Goal: Task Accomplishment & Management: Use online tool/utility

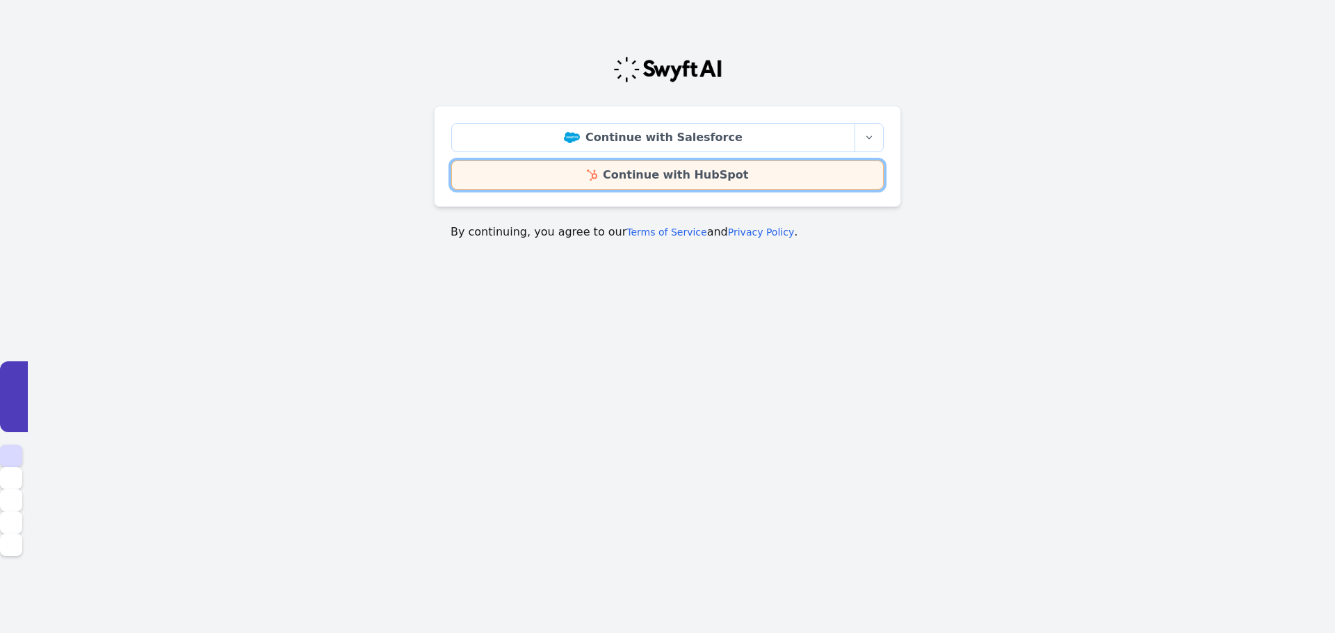
click at [688, 178] on link "Continue with HubSpot" at bounding box center [667, 175] width 432 height 29
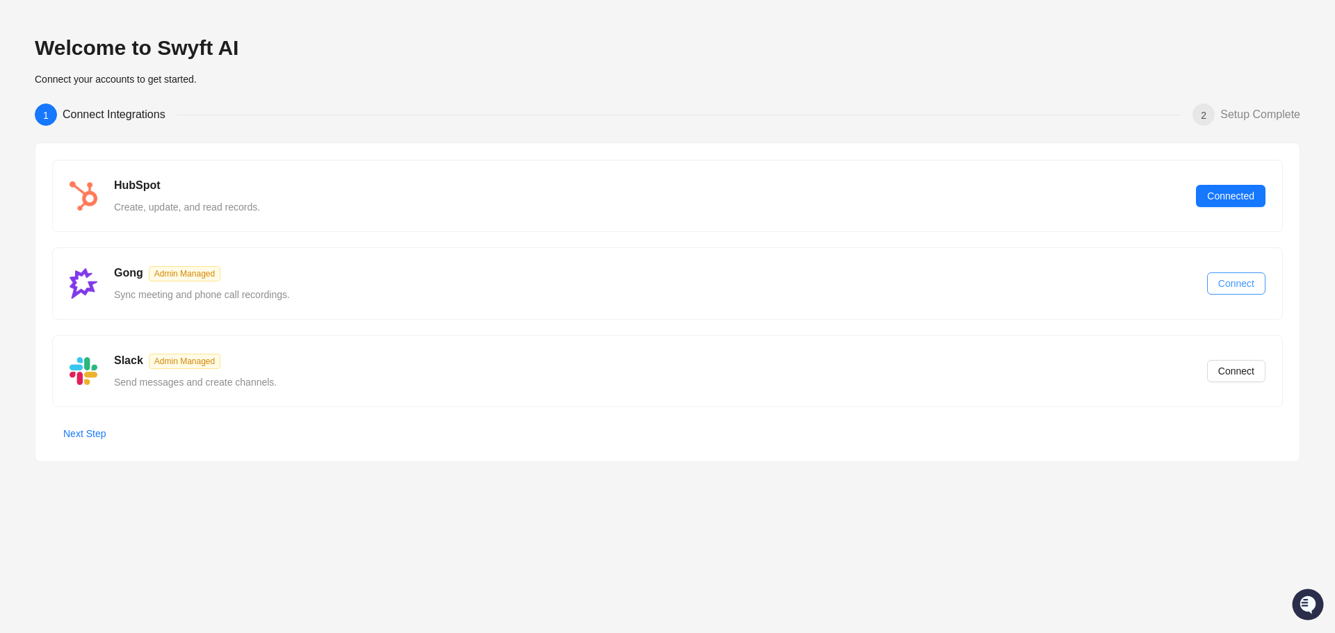
click at [1260, 279] on button "Connect" at bounding box center [1236, 284] width 58 height 22
click at [1137, 283] on span "Manage Users" at bounding box center [1147, 283] width 63 height 15
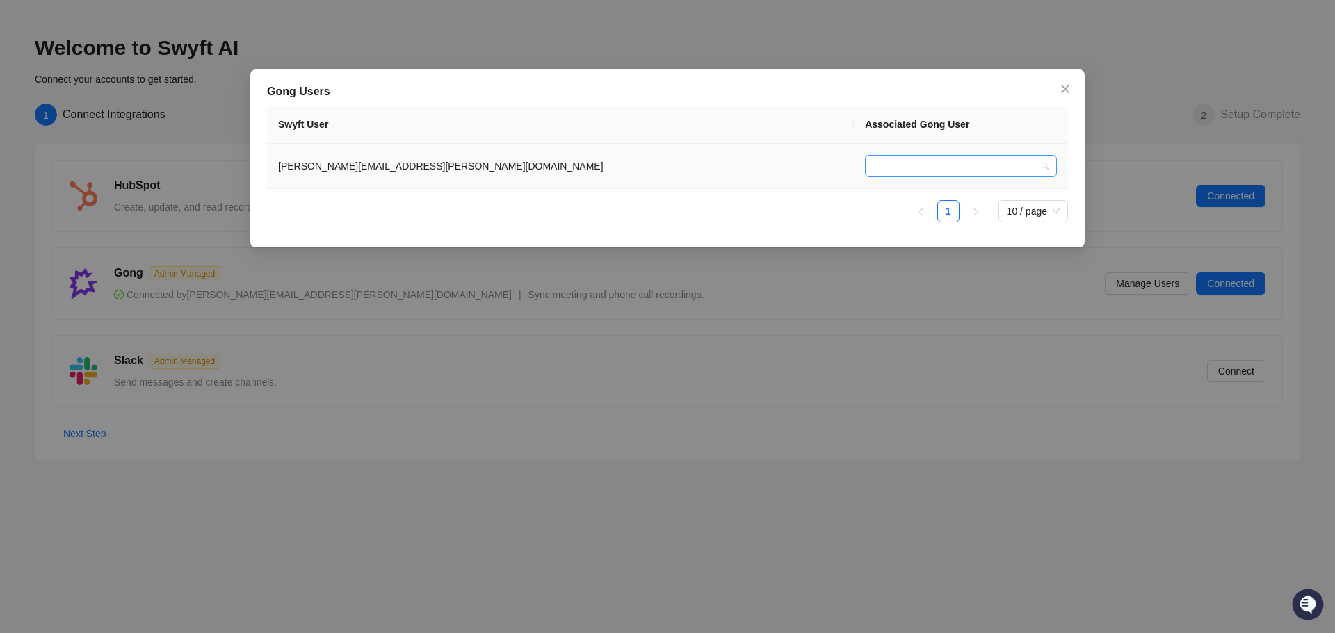
click at [873, 163] on input "search" at bounding box center [956, 166] width 167 height 21
type input "*"
click at [1069, 85] on icon "close" at bounding box center [1064, 88] width 11 height 11
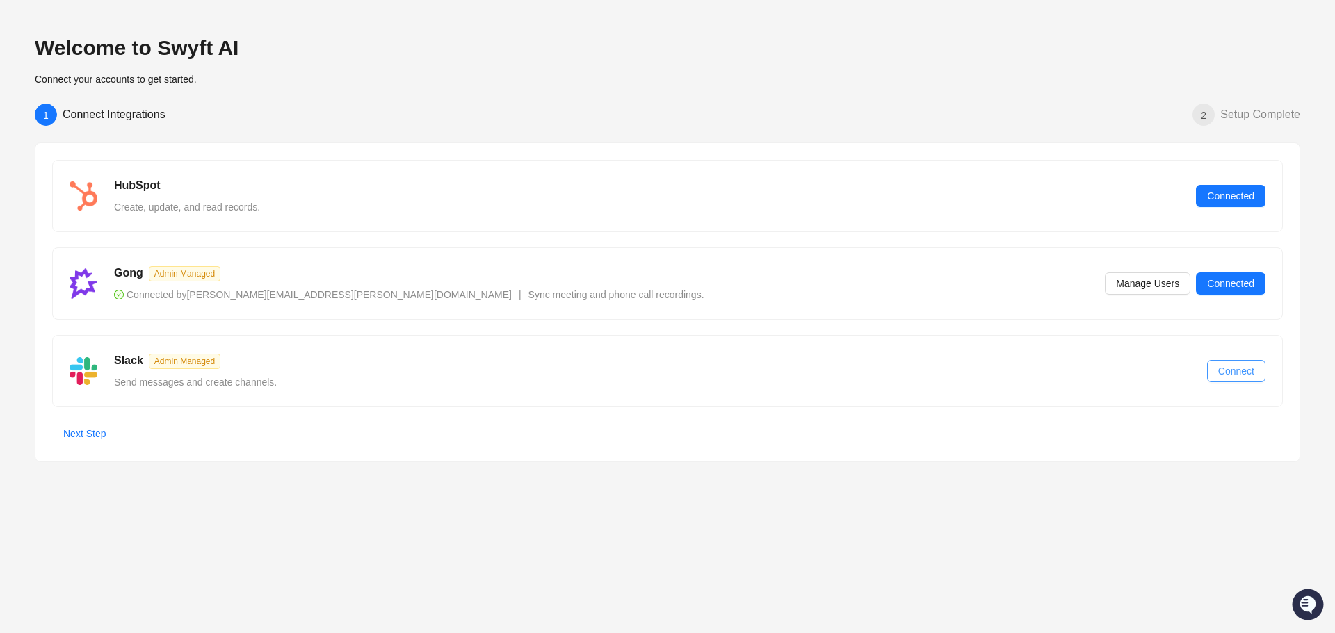
click at [1230, 375] on span "Connect" at bounding box center [1236, 371] width 36 height 15
click at [90, 433] on span "Next Step" at bounding box center [84, 433] width 42 height 15
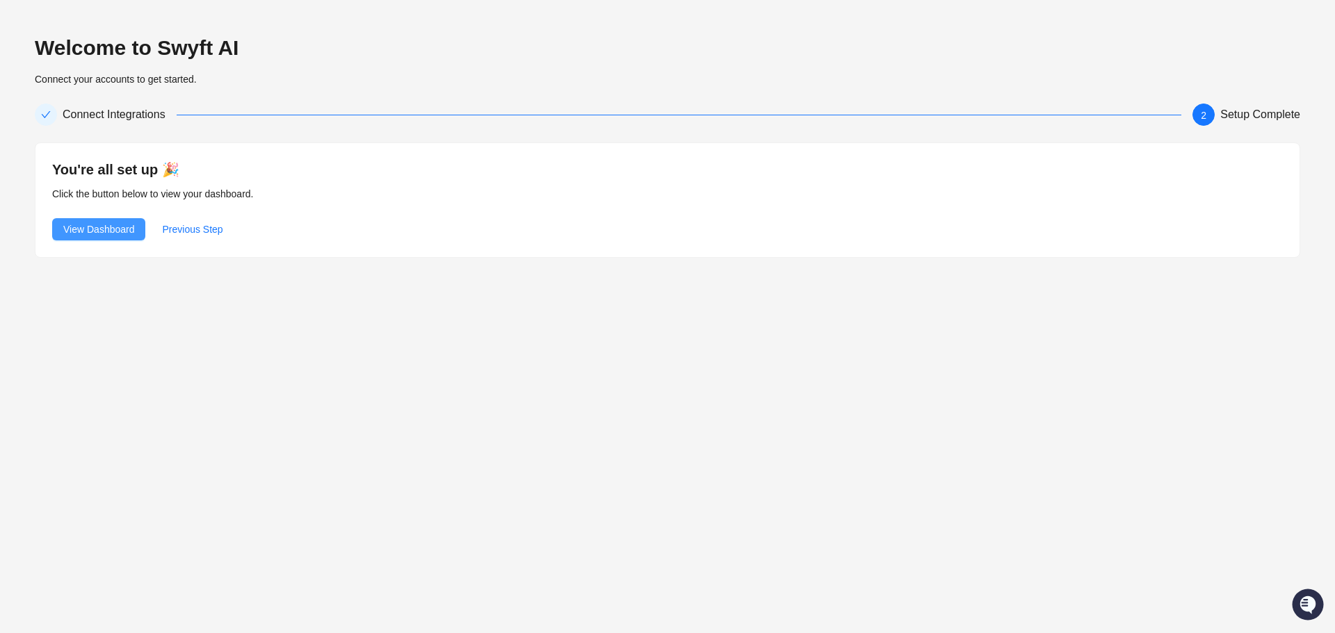
click at [113, 233] on span "View Dashboard" at bounding box center [98, 229] width 71 height 15
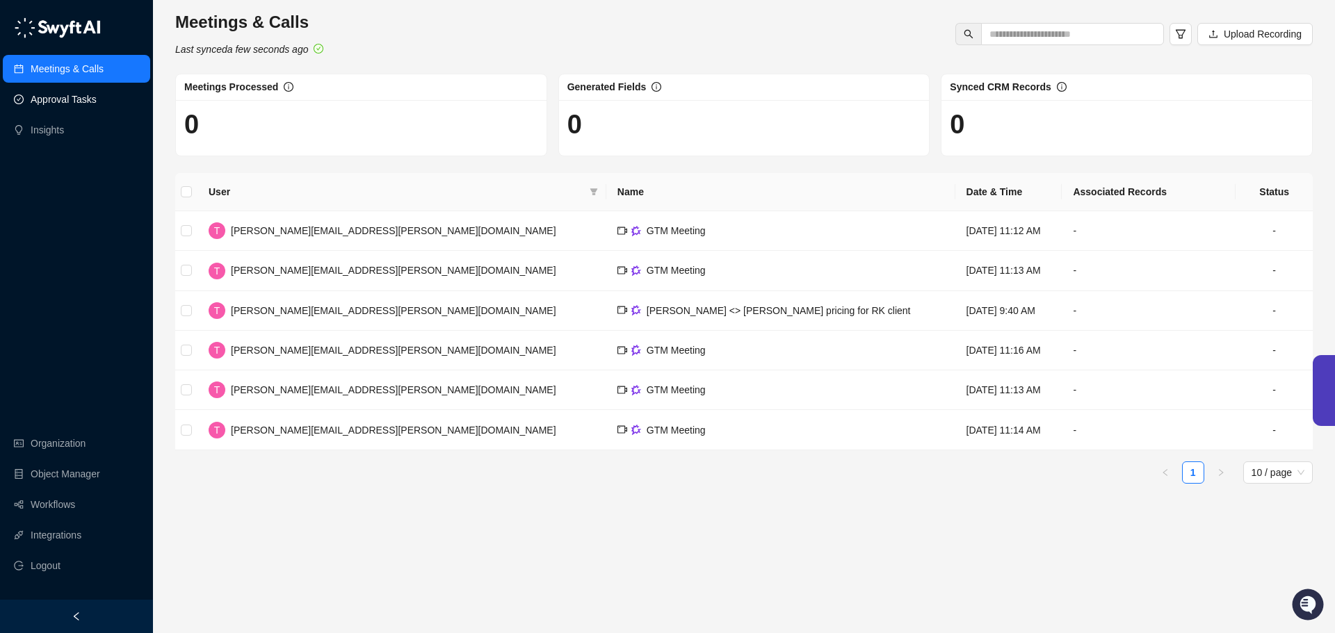
click at [60, 96] on link "Approval Tasks" at bounding box center [64, 100] width 66 height 28
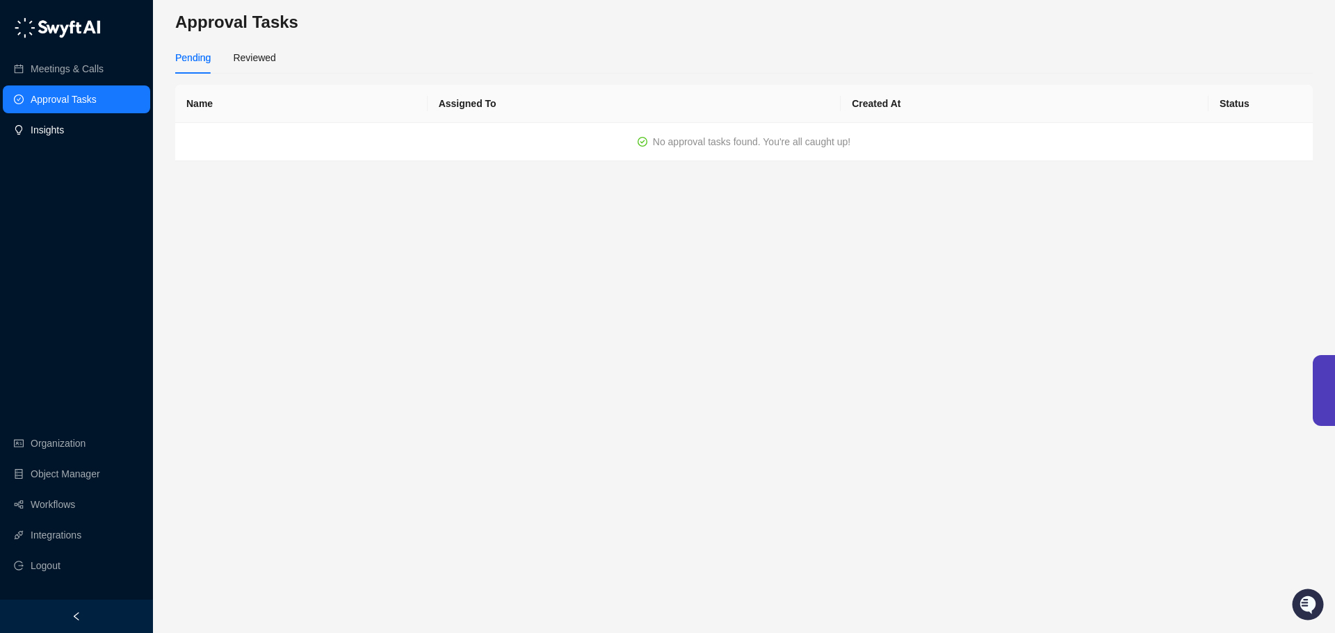
click at [48, 116] on link "Insights" at bounding box center [47, 130] width 33 height 28
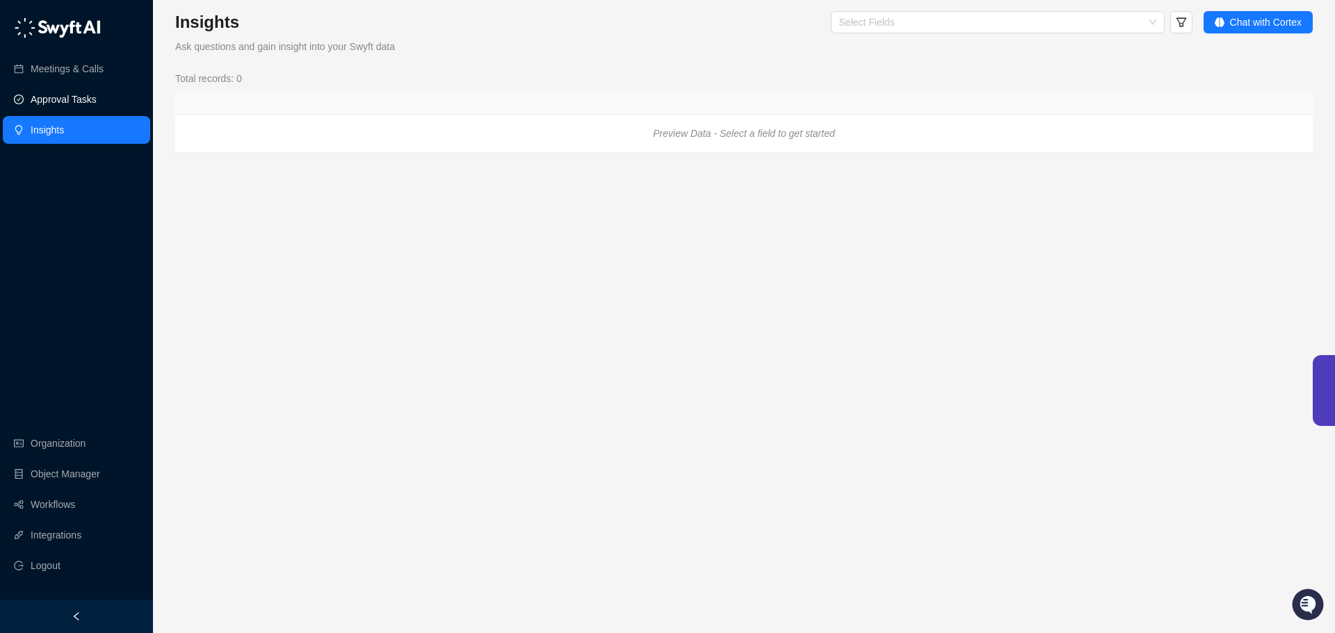
click at [52, 97] on link "Approval Tasks" at bounding box center [64, 100] width 66 height 28
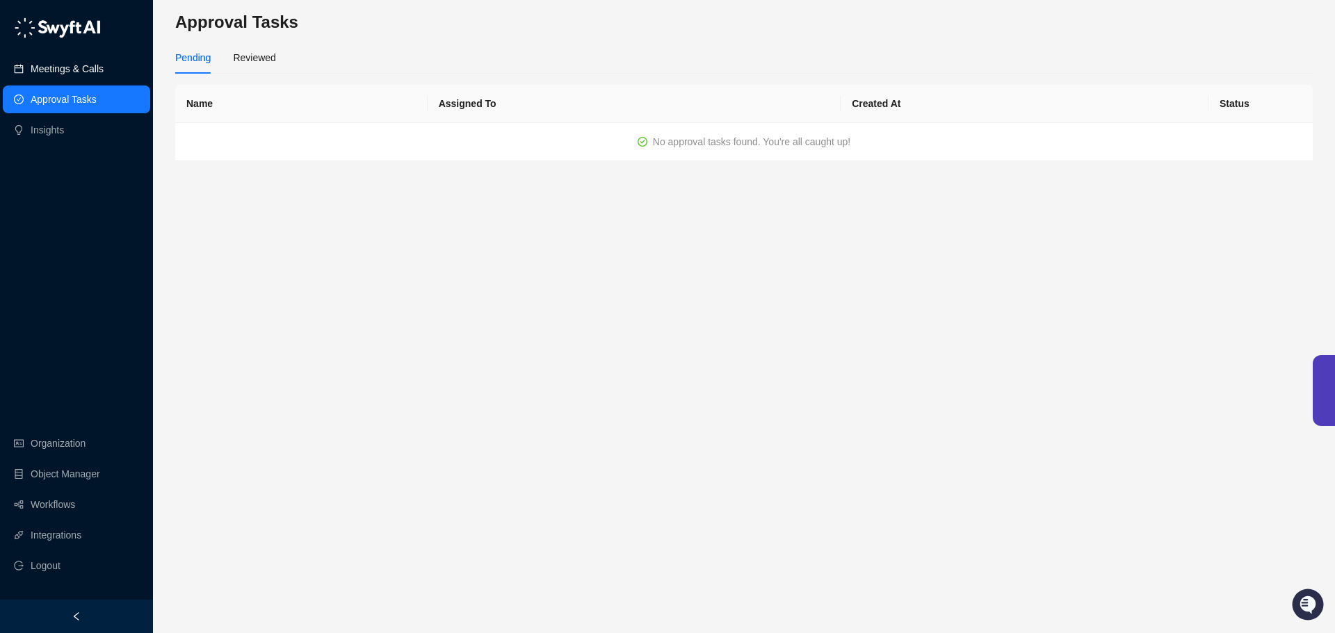
click at [45, 77] on link "Meetings & Calls" at bounding box center [67, 69] width 73 height 28
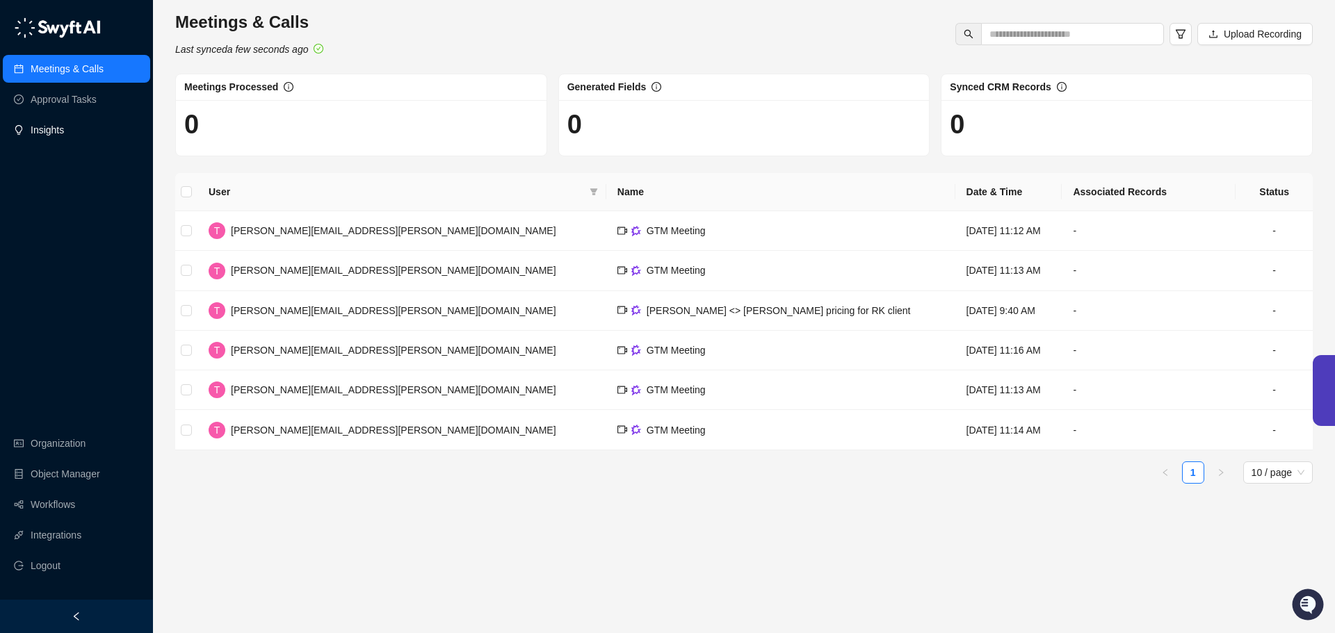
click at [47, 129] on link "Insights" at bounding box center [47, 130] width 33 height 28
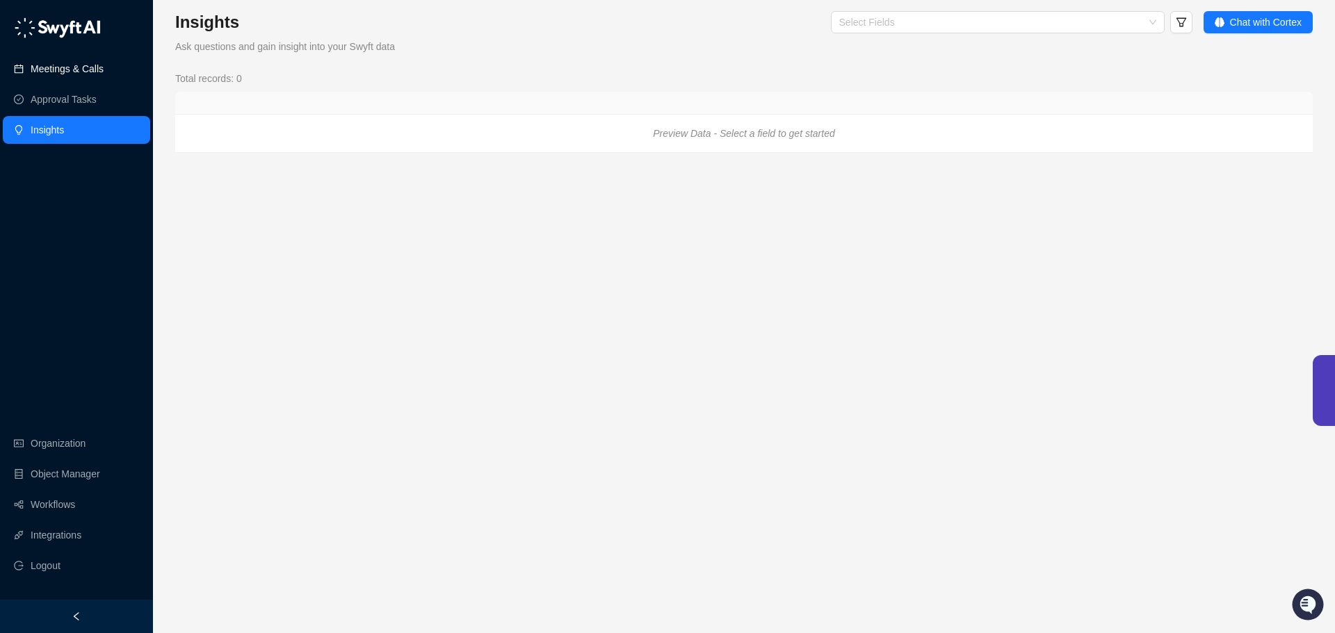
click at [64, 70] on link "Meetings & Calls" at bounding box center [67, 69] width 73 height 28
